Goal: Information Seeking & Learning: Learn about a topic

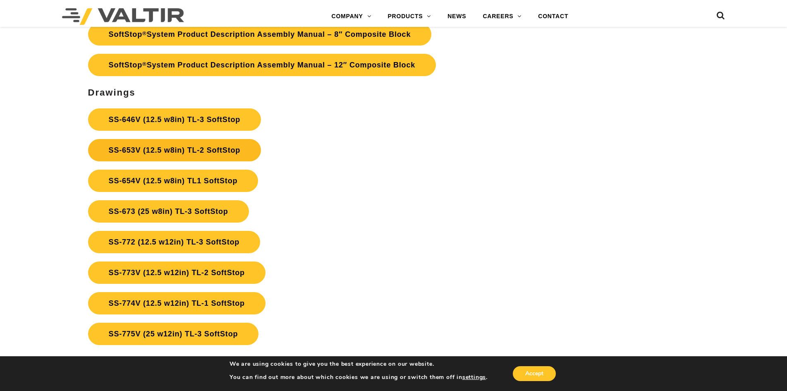
scroll to position [3101, 0]
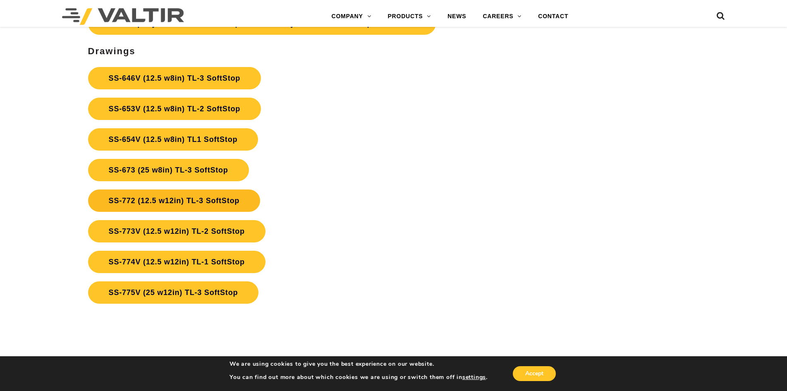
click at [177, 199] on link "SS-772 (12.5 w12in) TL-3 SoftStop" at bounding box center [174, 200] width 172 height 22
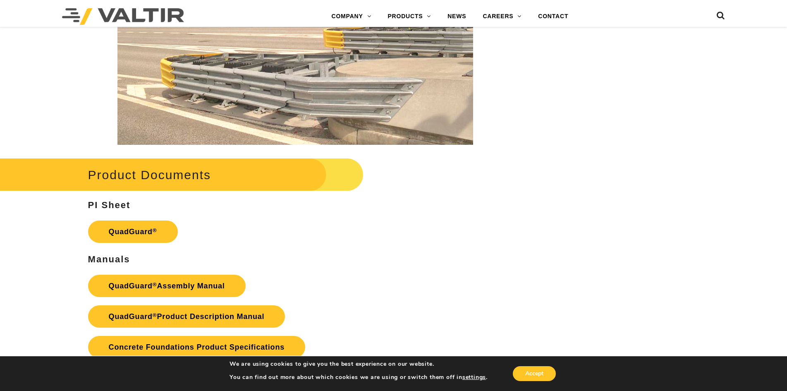
scroll to position [1571, 0]
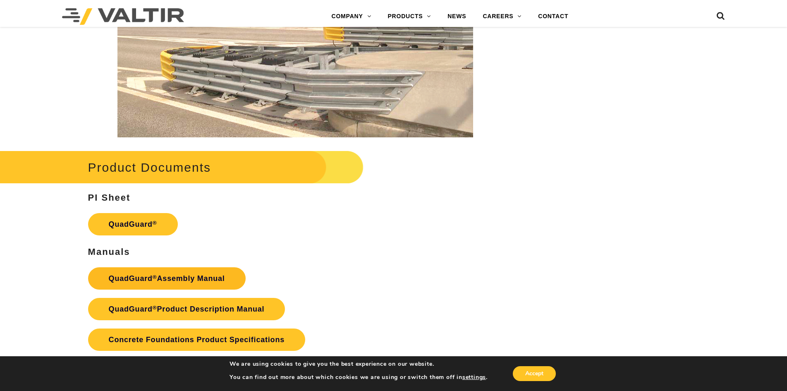
click at [155, 277] on sup "®" at bounding box center [155, 277] width 5 height 6
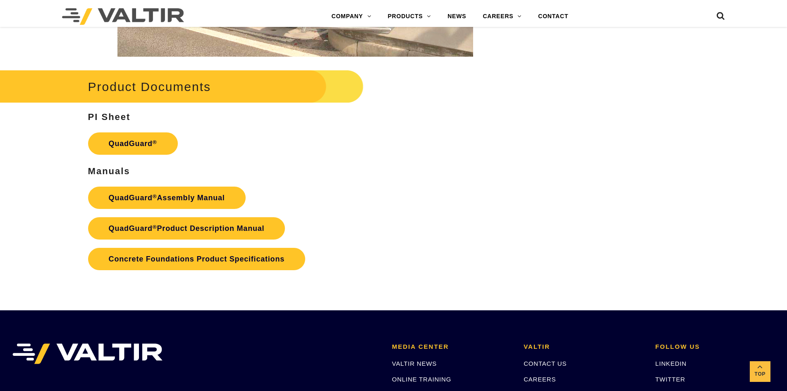
scroll to position [1654, 0]
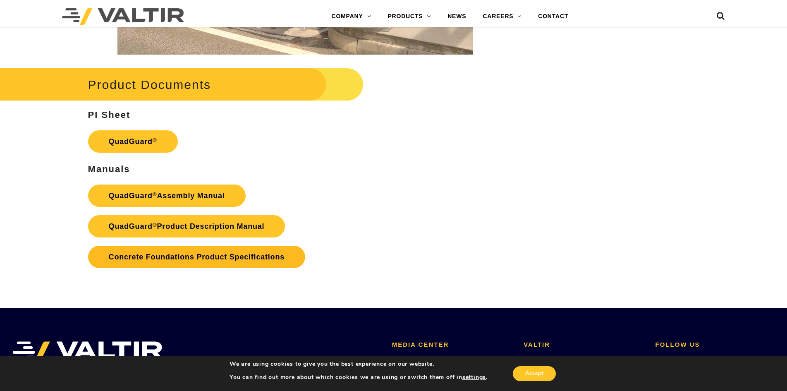
click at [209, 257] on link "Concrete Foundations Product Specifications" at bounding box center [196, 257] width 217 height 22
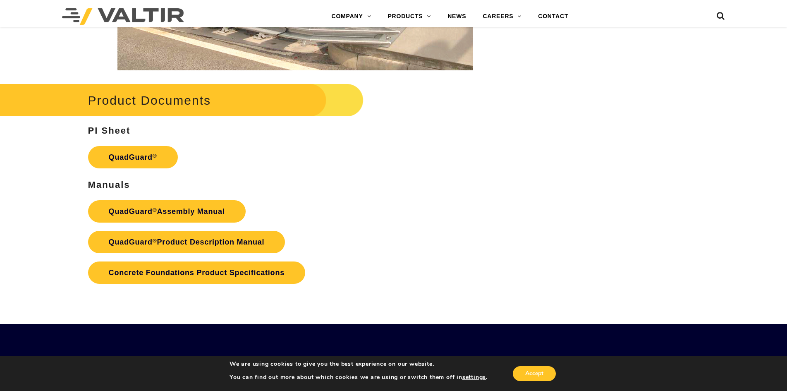
scroll to position [1654, 0]
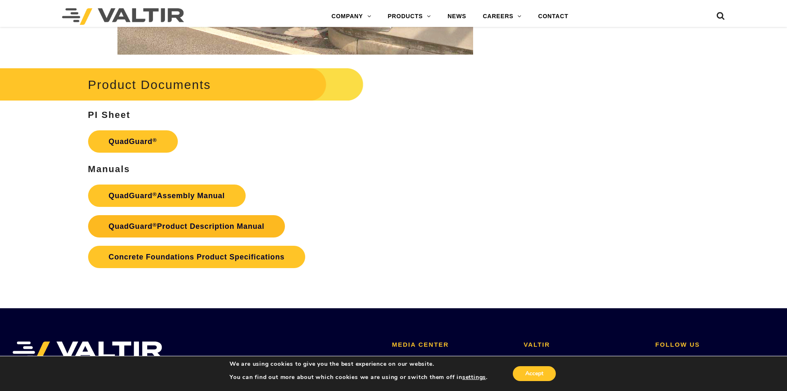
click at [198, 227] on link "QuadGuard ® Product Description Manual" at bounding box center [186, 226] width 197 height 22
